Goal: Information Seeking & Learning: Learn about a topic

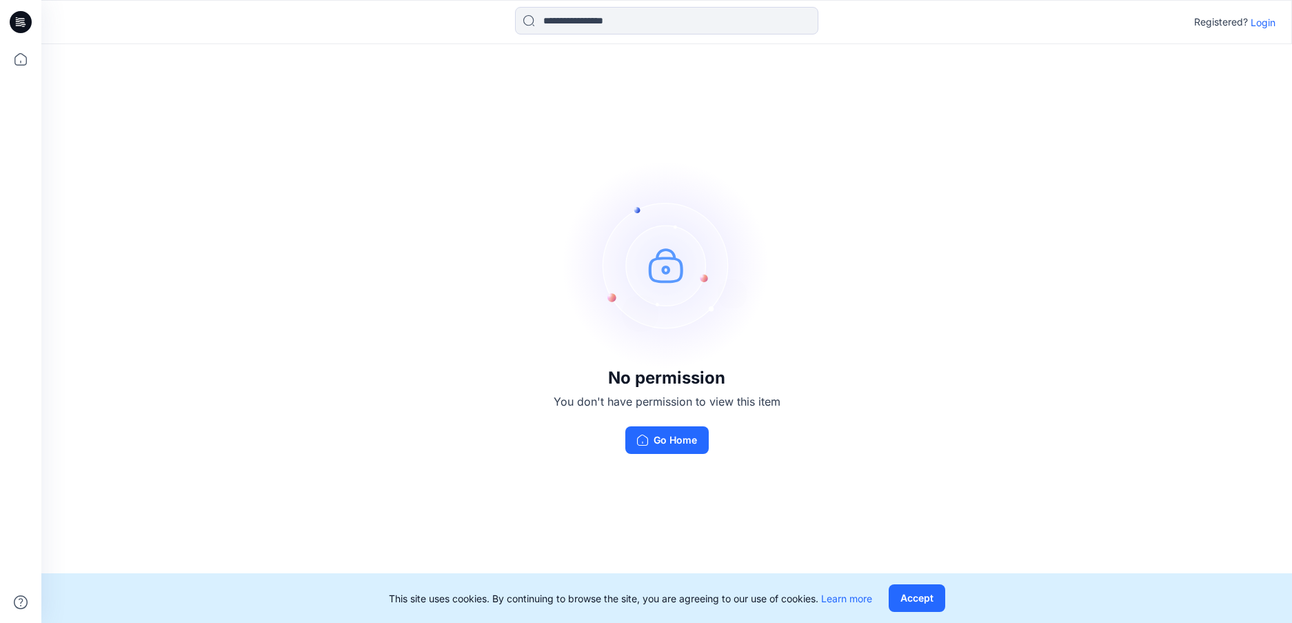
click at [1271, 22] on p "Login" at bounding box center [1263, 22] width 25 height 14
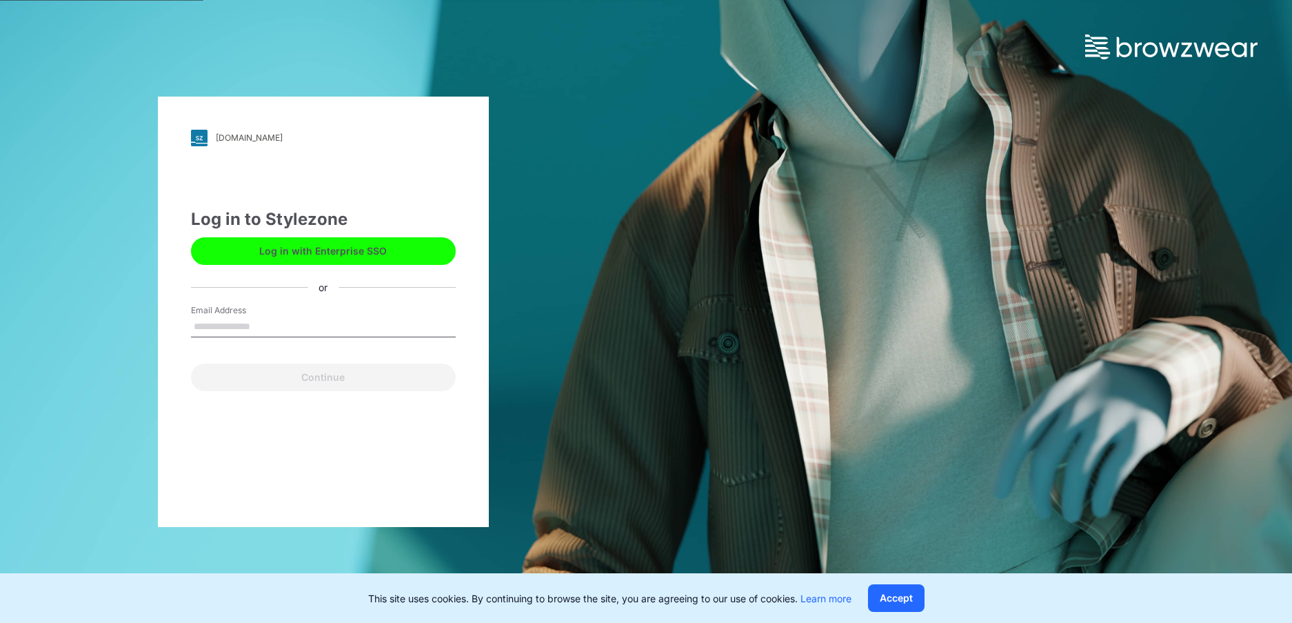
type input "**********"
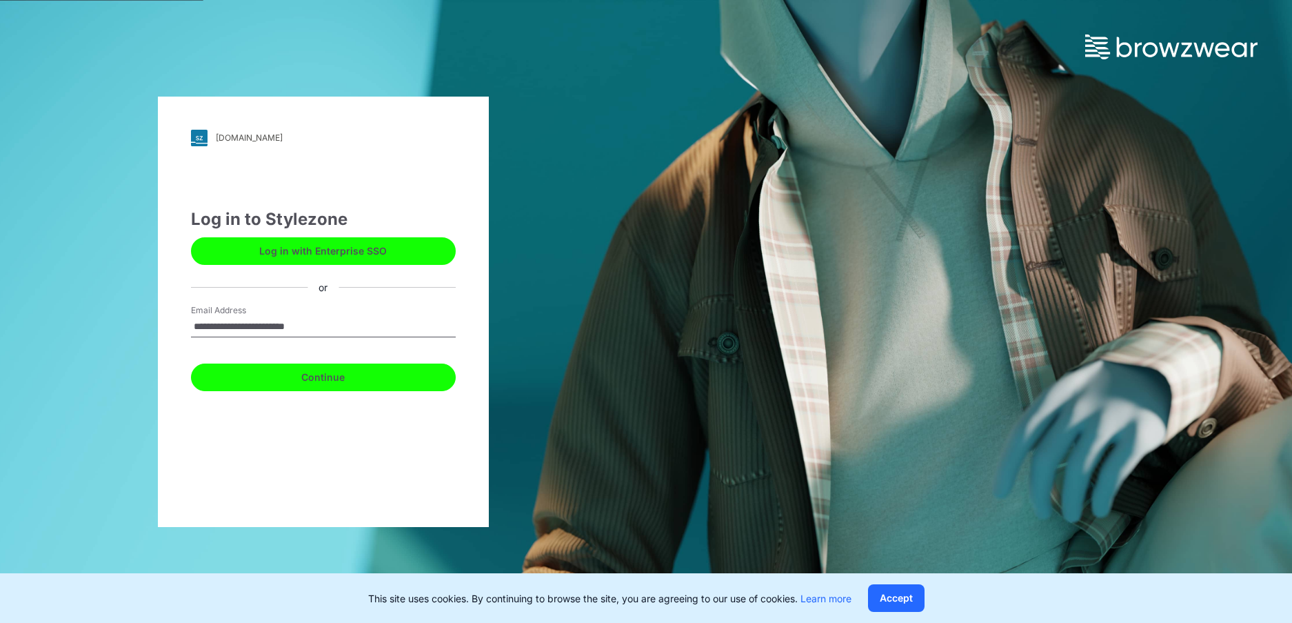
click at [320, 371] on button "Continue" at bounding box center [323, 377] width 265 height 28
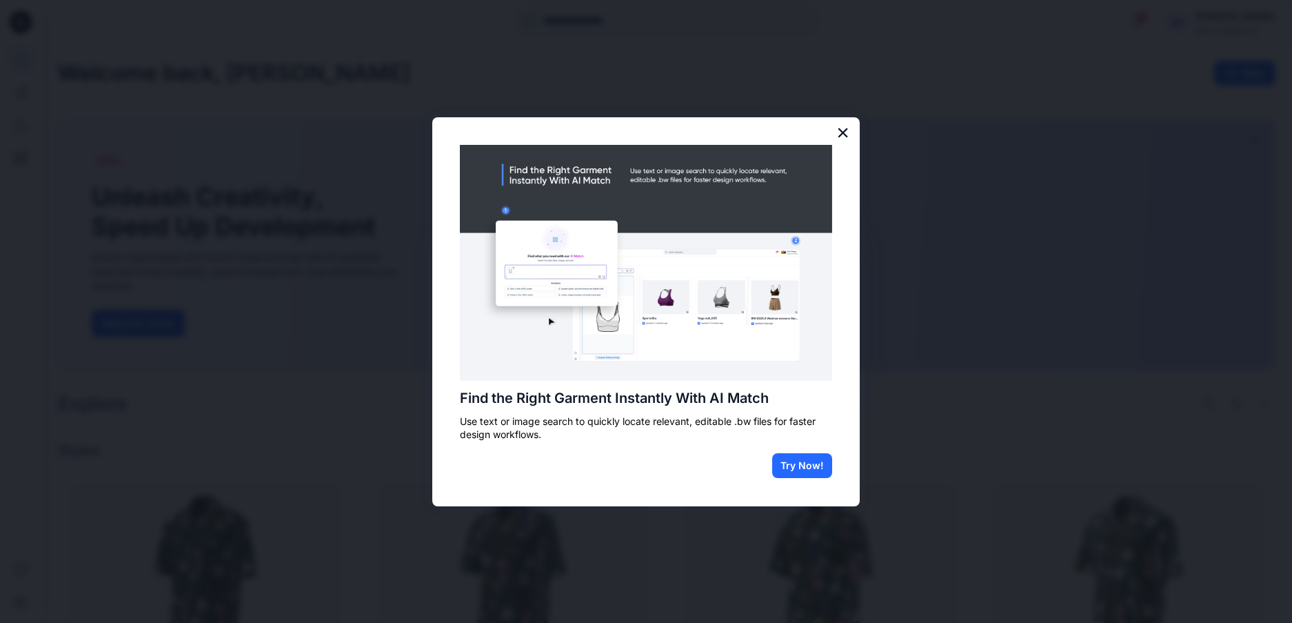
click at [842, 131] on button "×" at bounding box center [842, 132] width 13 height 22
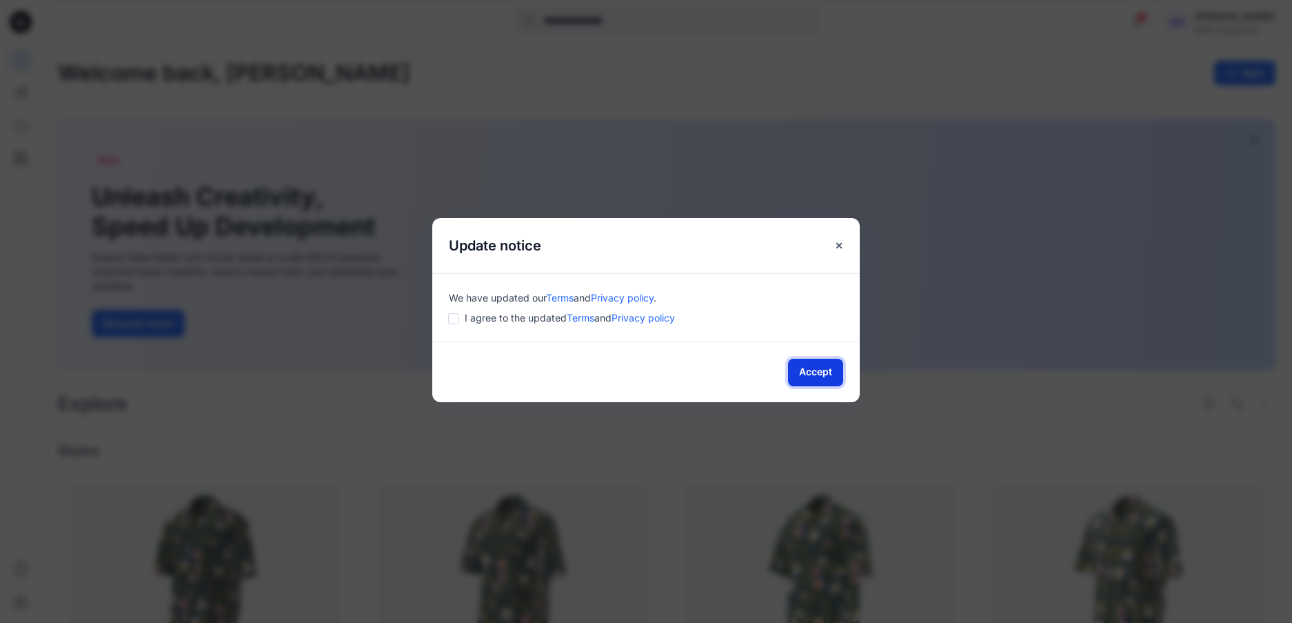
click at [807, 370] on button "Accept" at bounding box center [815, 372] width 55 height 28
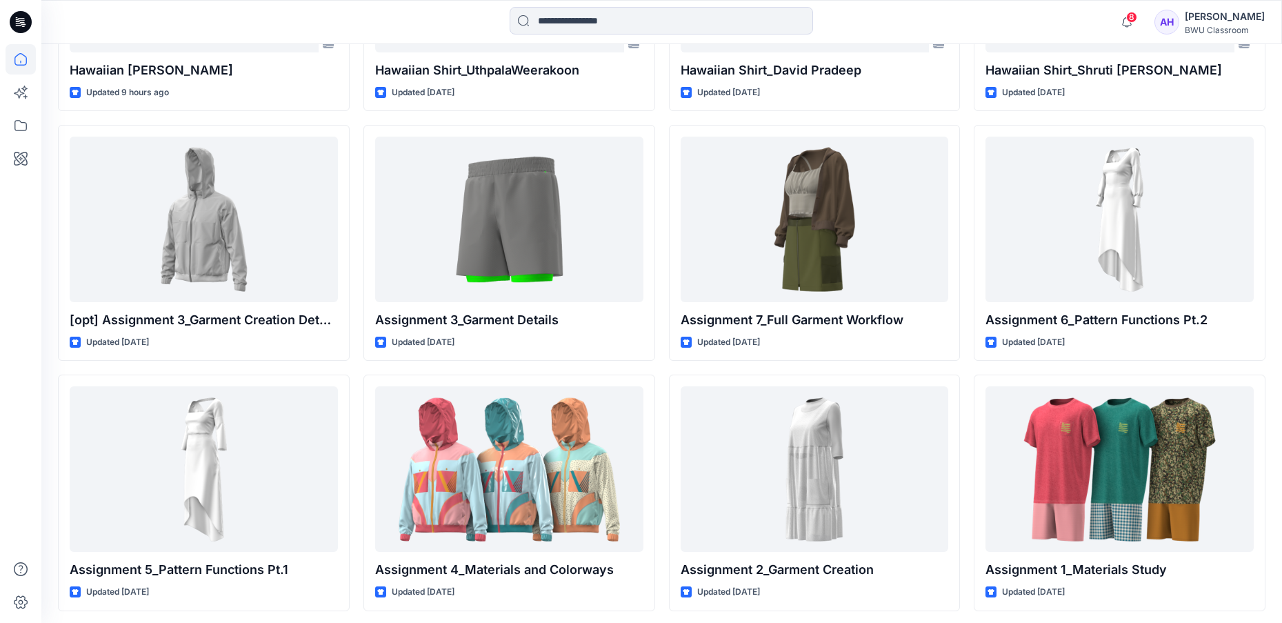
scroll to position [600, 0]
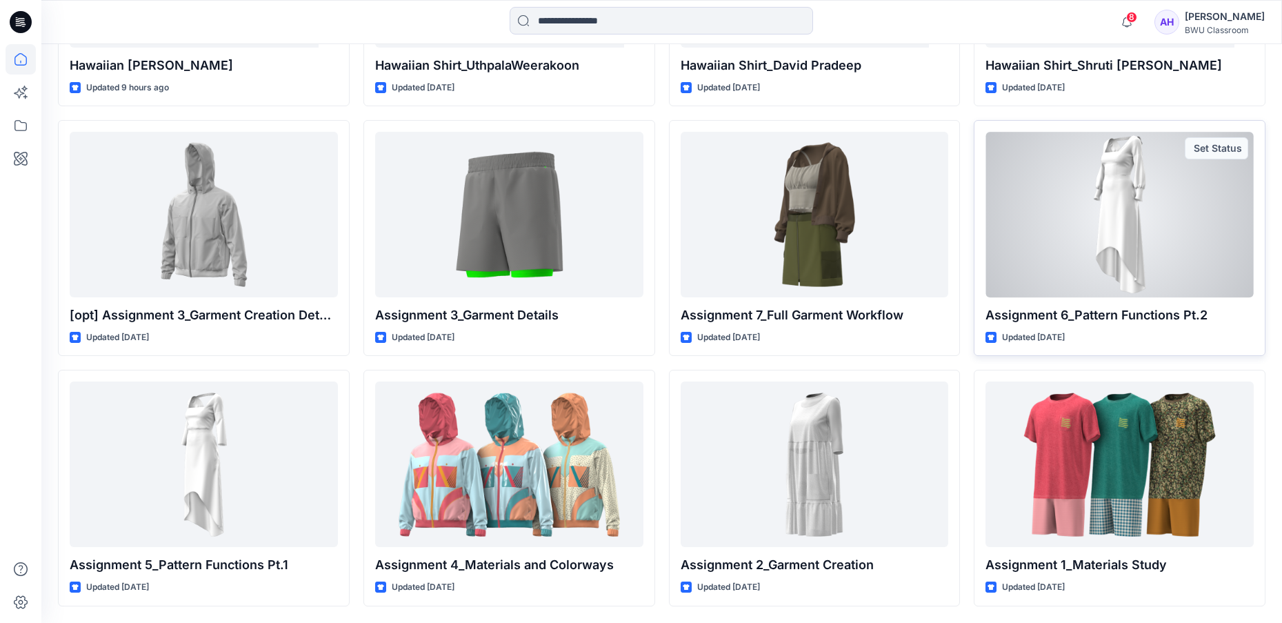
click at [1111, 210] on div at bounding box center [1119, 214] width 268 height 165
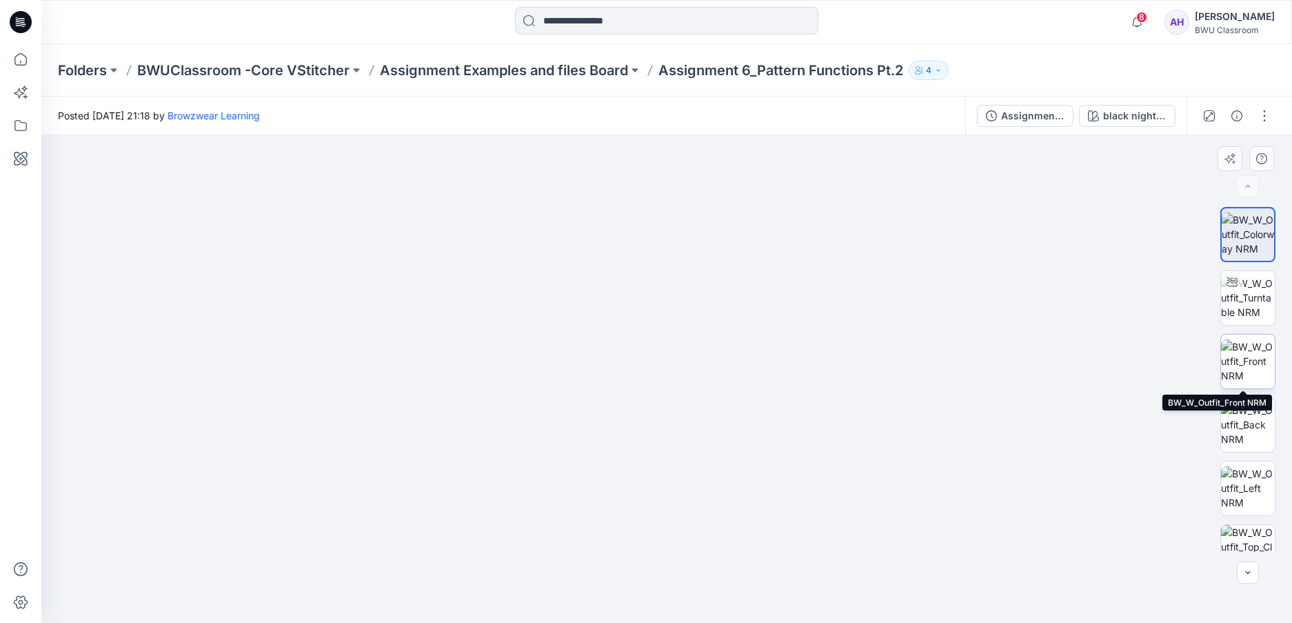
click at [1253, 372] on img at bounding box center [1248, 360] width 54 height 43
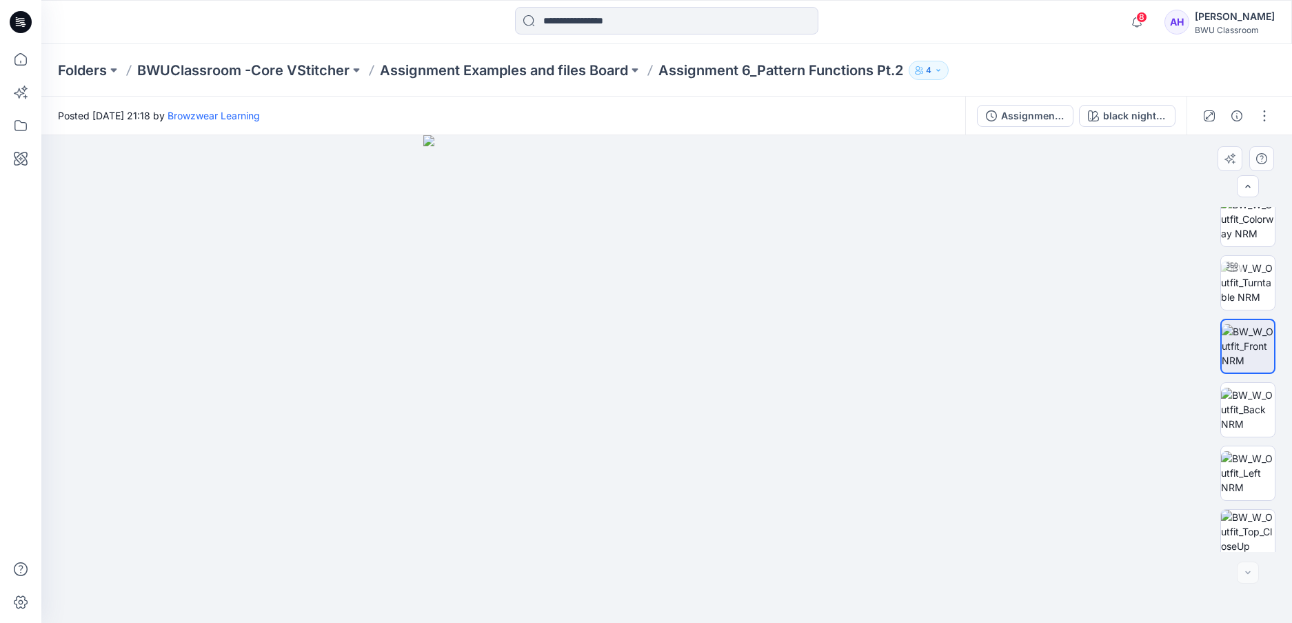
scroll to position [28, 0]
click at [1127, 17] on icon "button" at bounding box center [1137, 22] width 26 height 28
click at [1039, 30] on div "Notifications [PERSON_NAME] [PERSON_NAME] shared Hawaiian Shirt_David Pradeep i…" at bounding box center [666, 22] width 1250 height 30
